Goal: Task Accomplishment & Management: Manage account settings

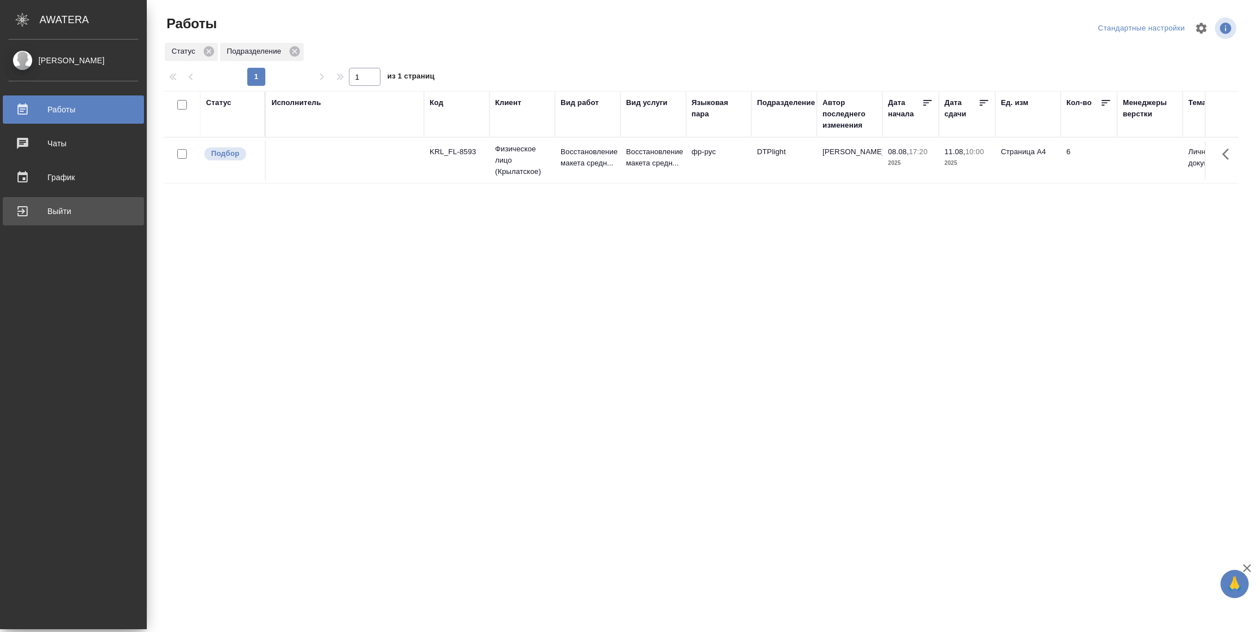
click at [31, 211] on div "Выйти" at bounding box center [73, 211] width 130 height 17
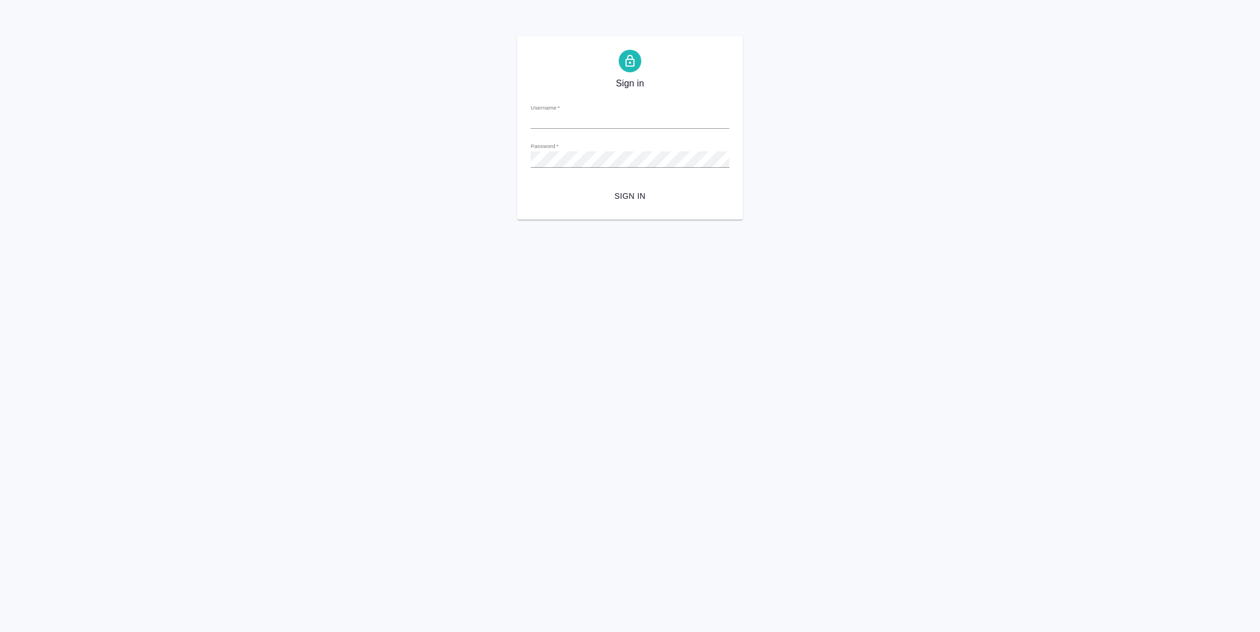
type input "[PERSON_NAME][EMAIL_ADDRESS][DOMAIN_NAME]"
click at [659, 189] on span "Sign in" at bounding box center [630, 196] width 181 height 14
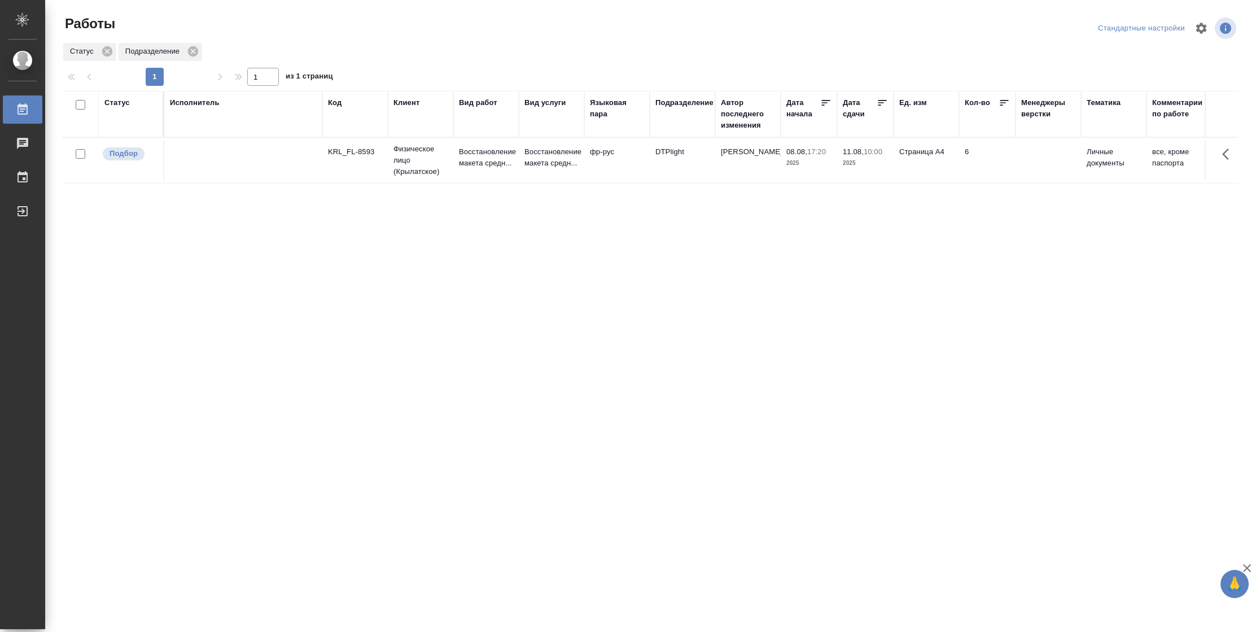
click at [111, 104] on div "Статус" at bounding box center [116, 102] width 25 height 11
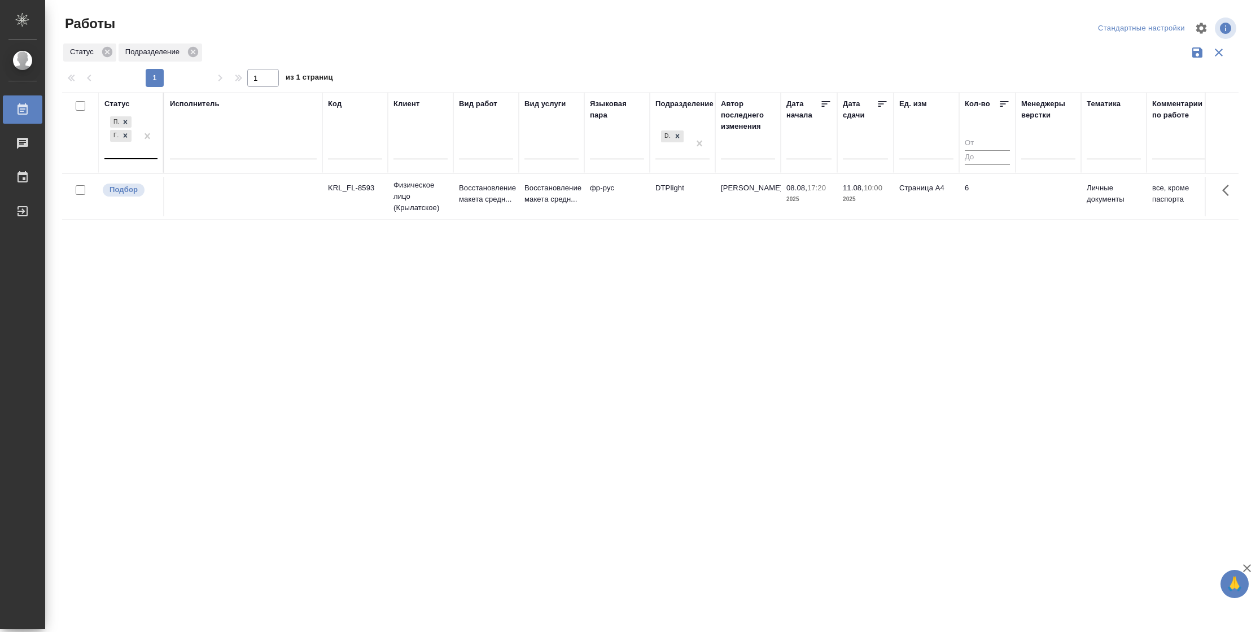
click at [151, 147] on div at bounding box center [147, 136] width 20 height 44
click at [222, 199] on div "В ожидании" at bounding box center [254, 204] width 169 height 20
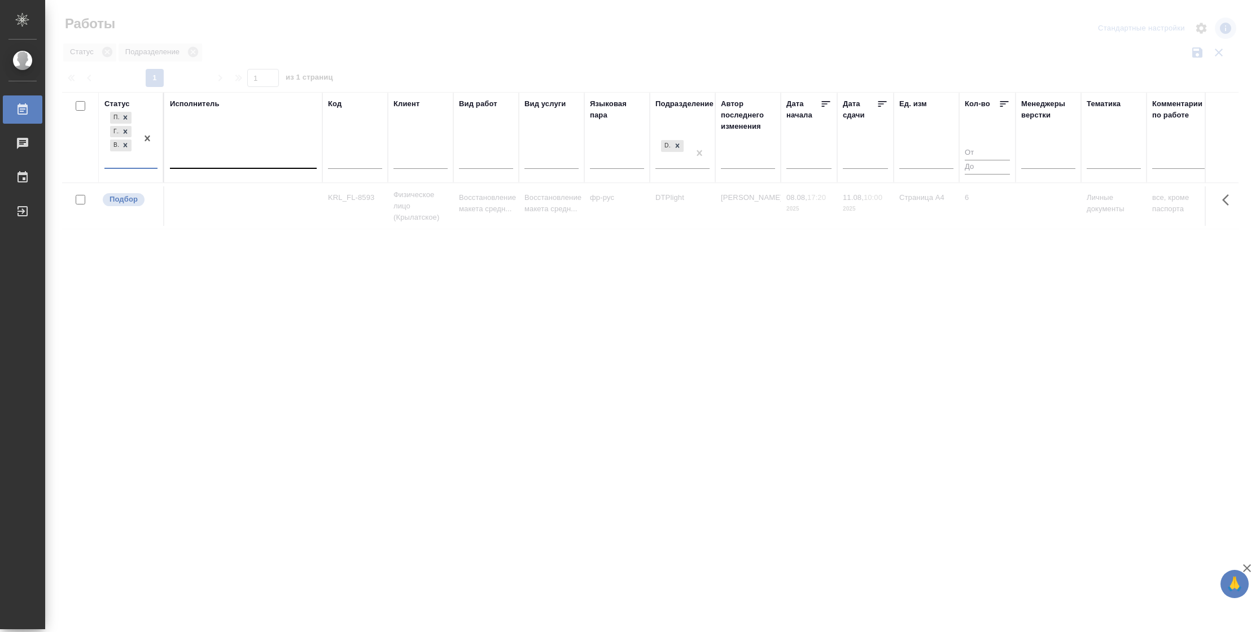
click at [242, 159] on div at bounding box center [243, 157] width 147 height 16
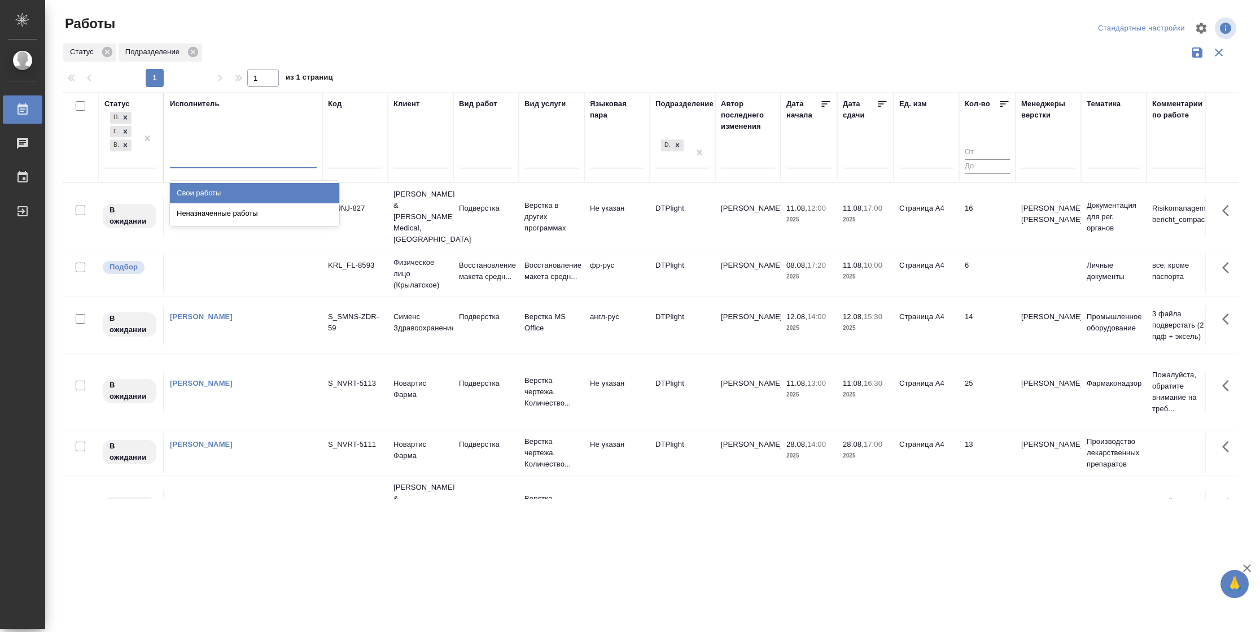
click at [237, 187] on div "Свои работы" at bounding box center [254, 193] width 169 height 20
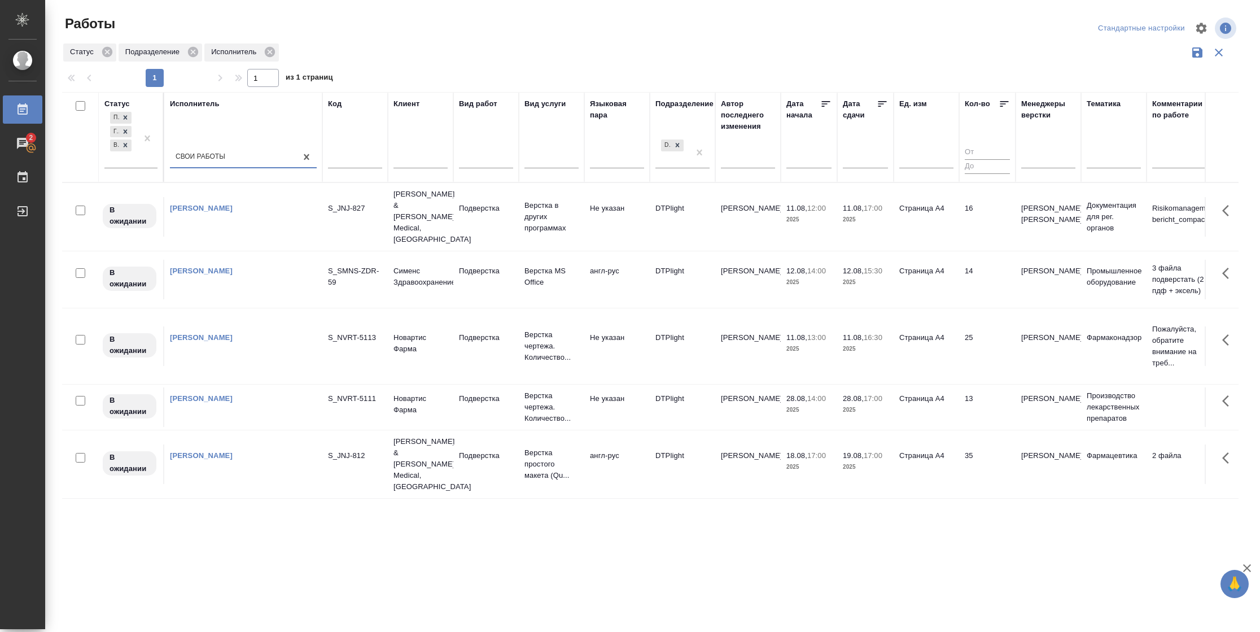
click at [880, 103] on icon at bounding box center [882, 103] width 11 height 11
